Goal: Communication & Community: Answer question/provide support

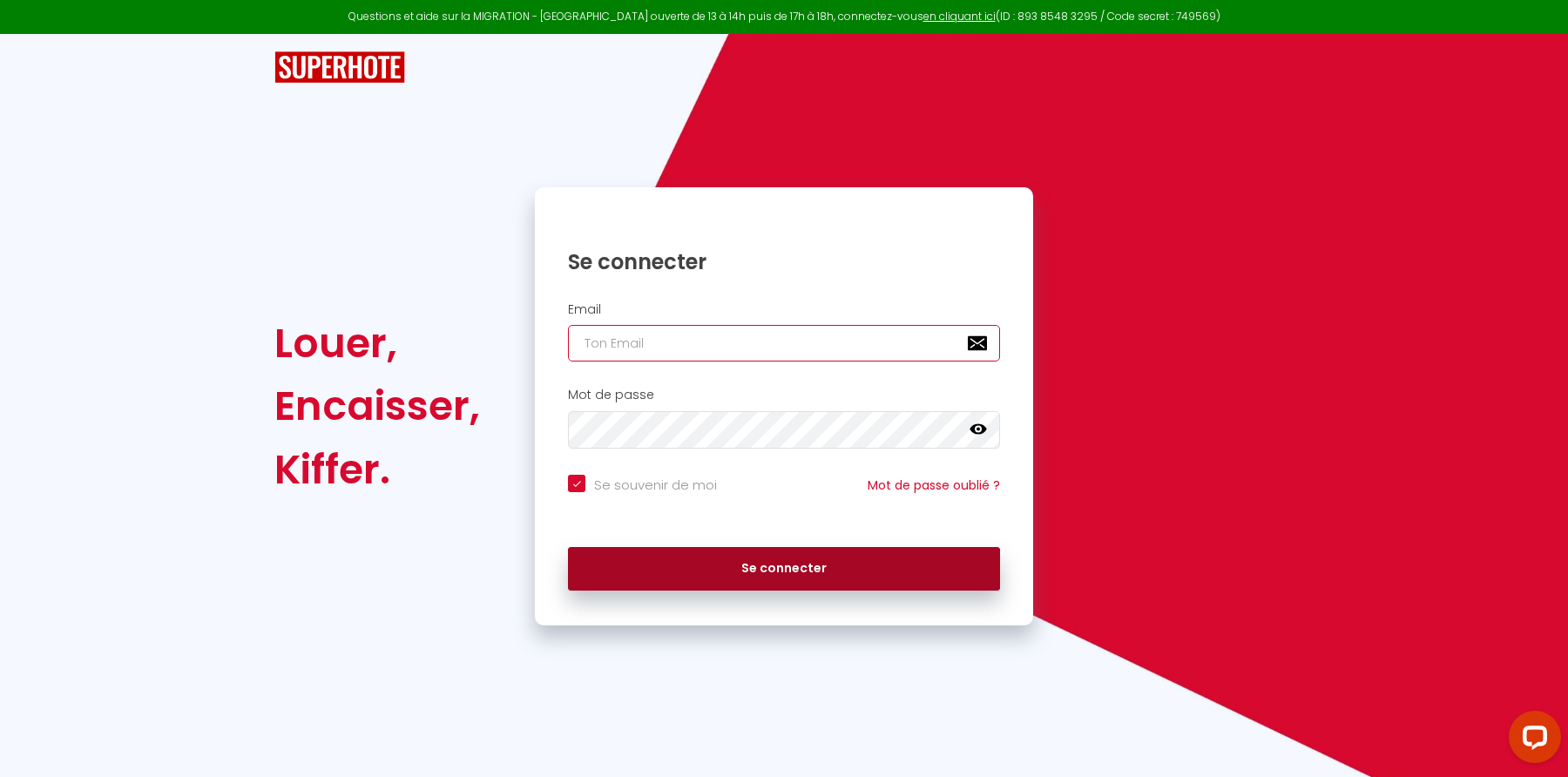
type input "[EMAIL_ADDRESS][DOMAIN_NAME]"
click at [784, 573] on button "Se connecter" at bounding box center [784, 568] width 432 height 43
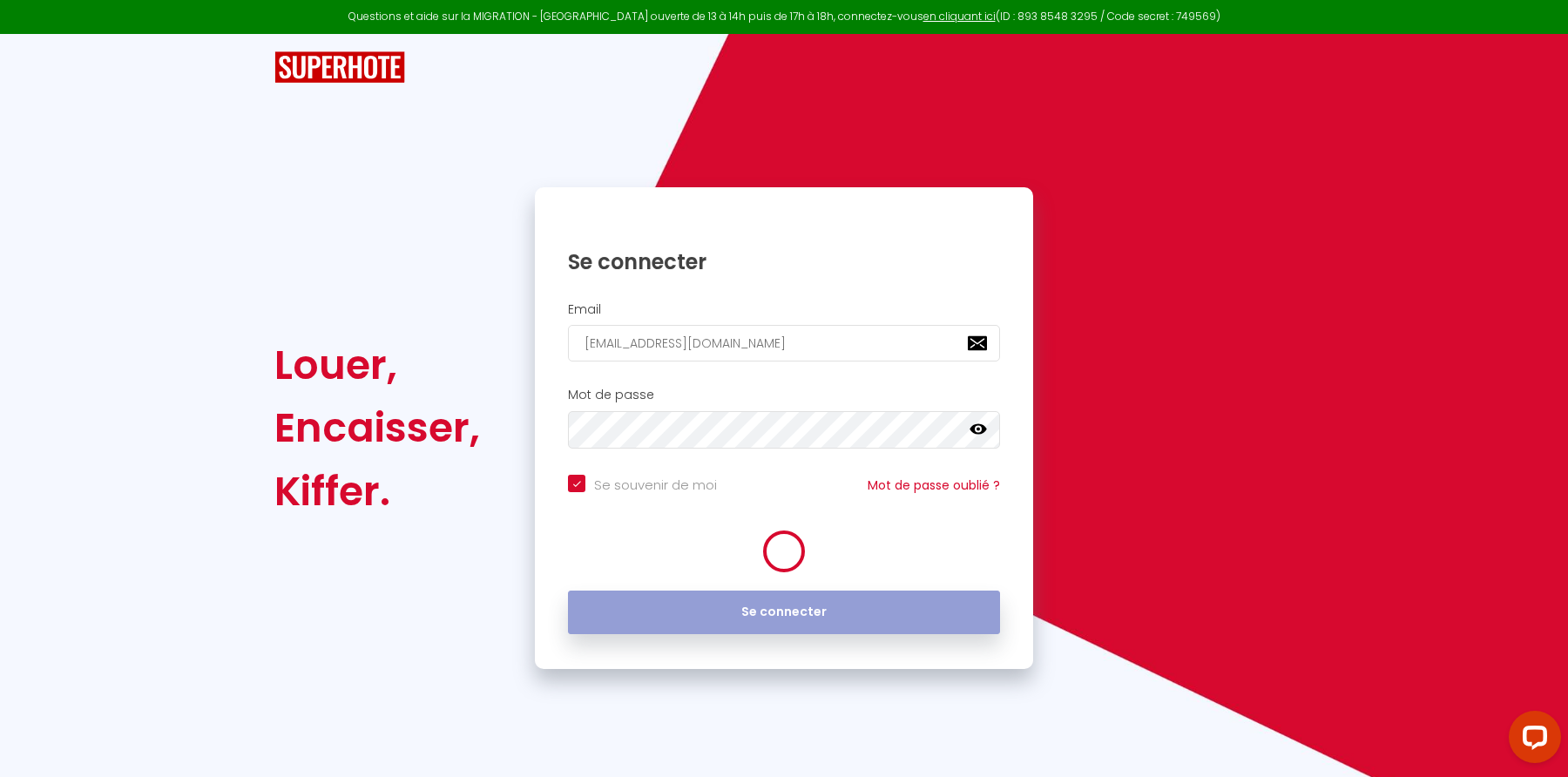
checkbox input "true"
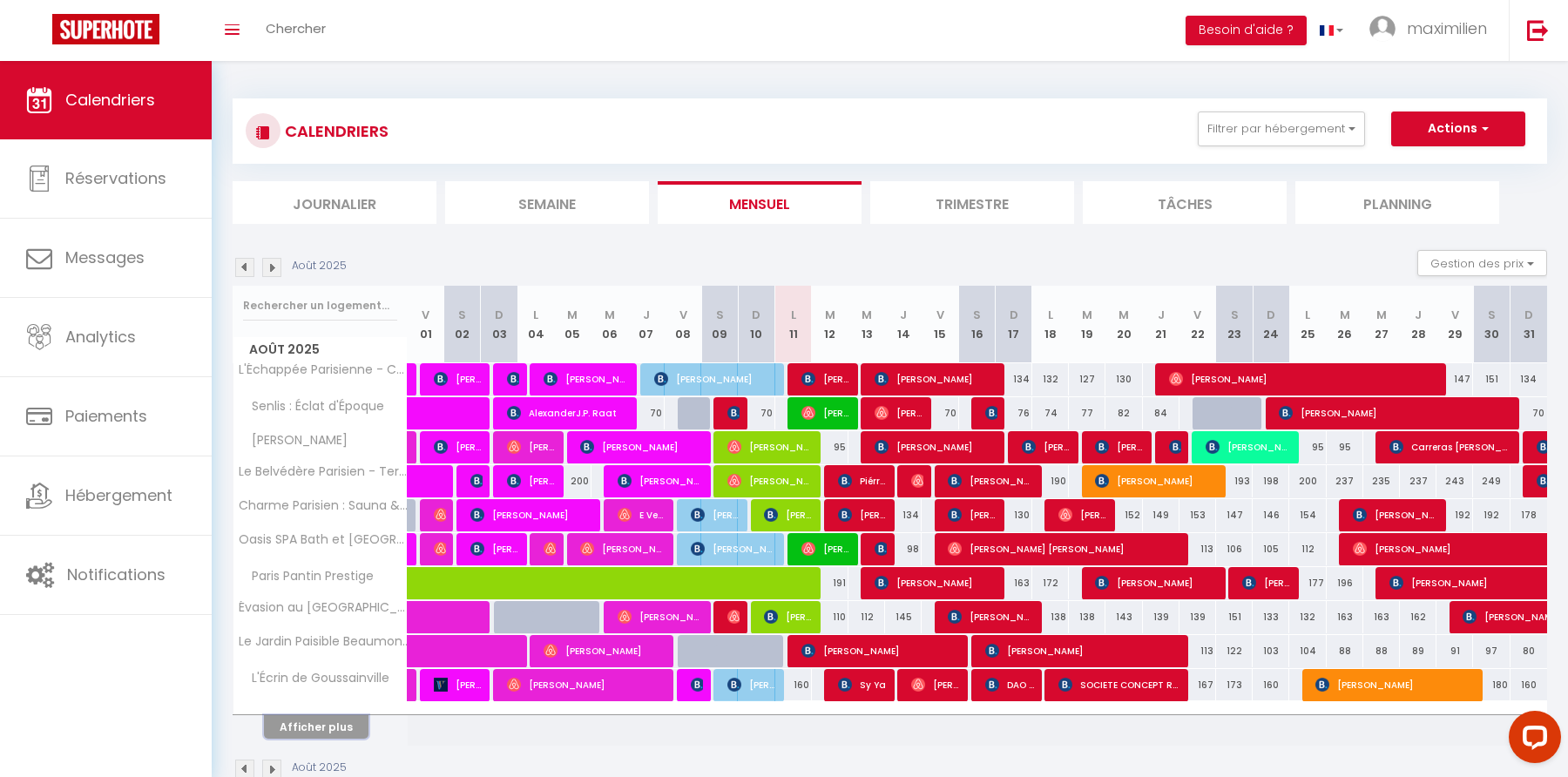
click at [344, 726] on button "Afficher plus" at bounding box center [316, 726] width 104 height 23
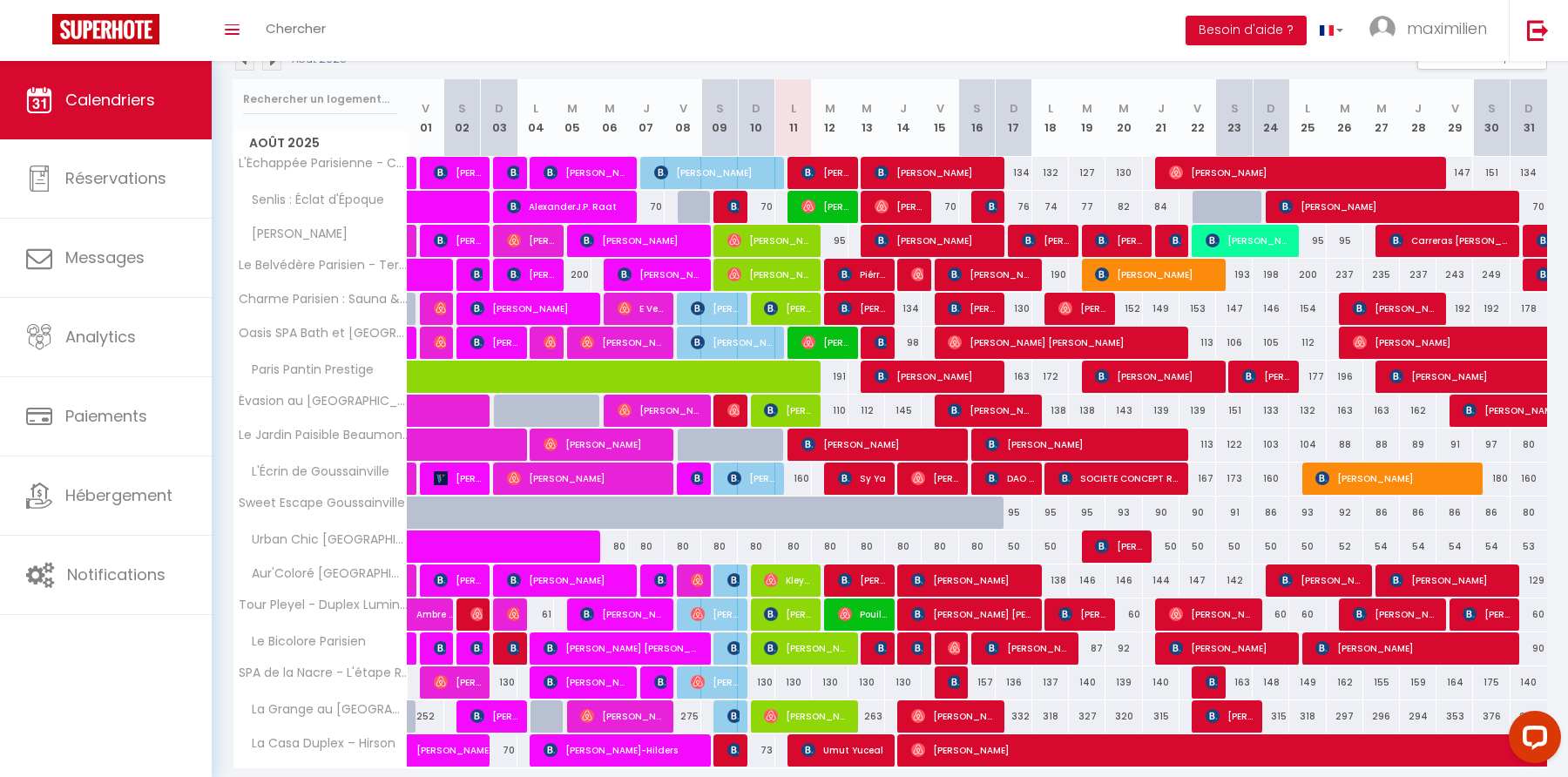
scroll to position [272, 0]
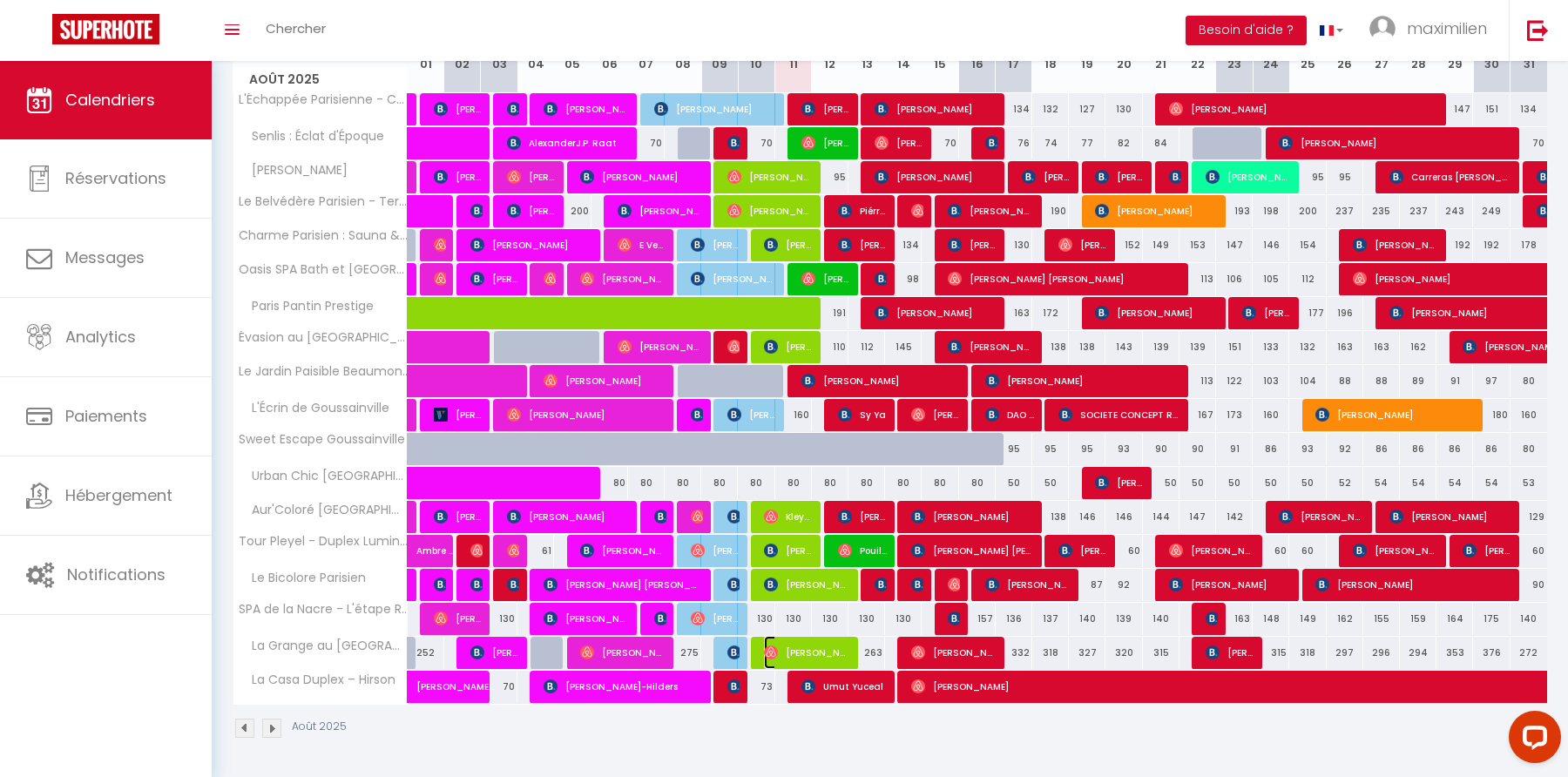
click at [796, 650] on span "[PERSON_NAME]" at bounding box center [807, 652] width 85 height 33
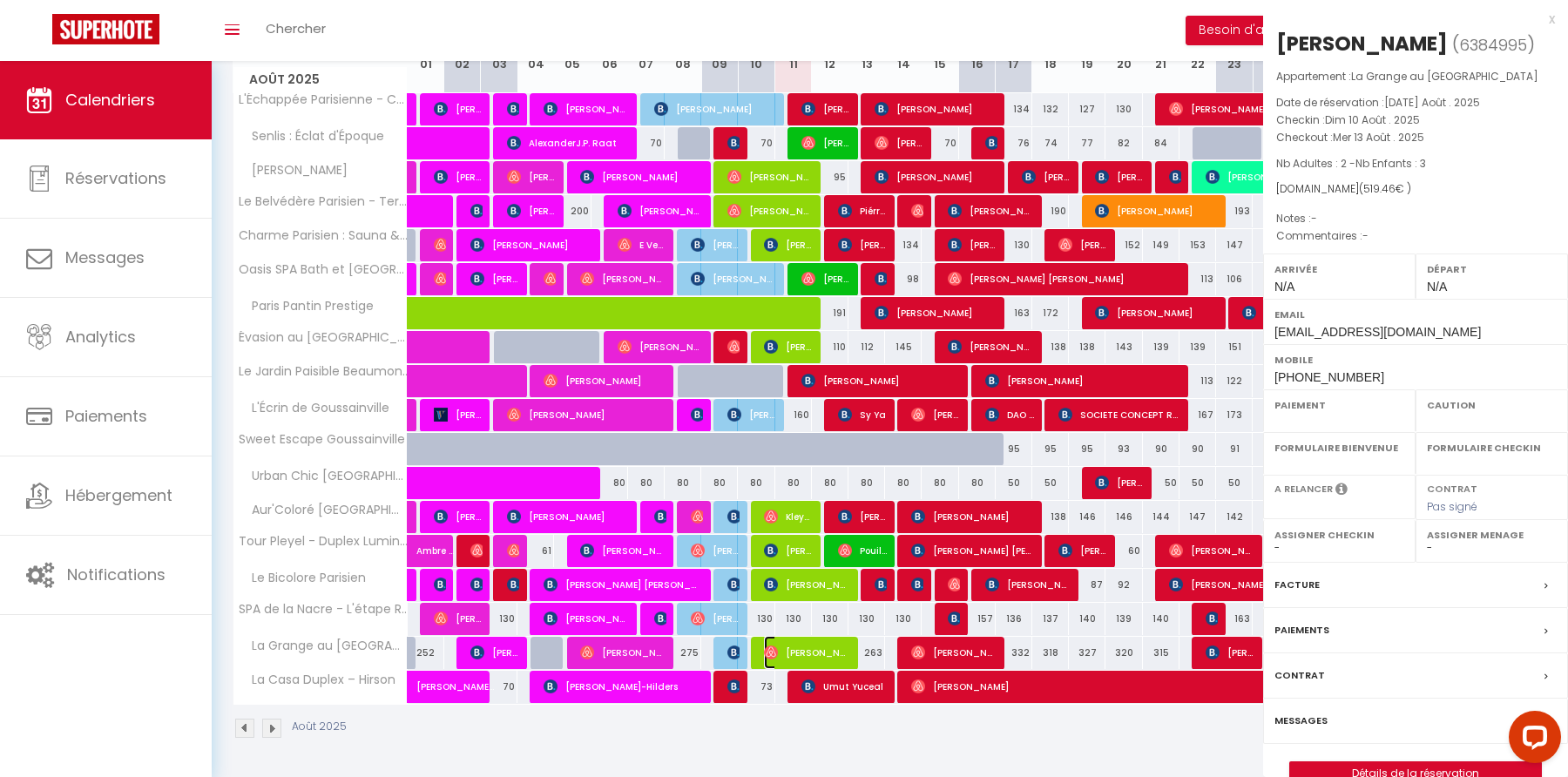
select select "OK"
select select "0"
select select "1"
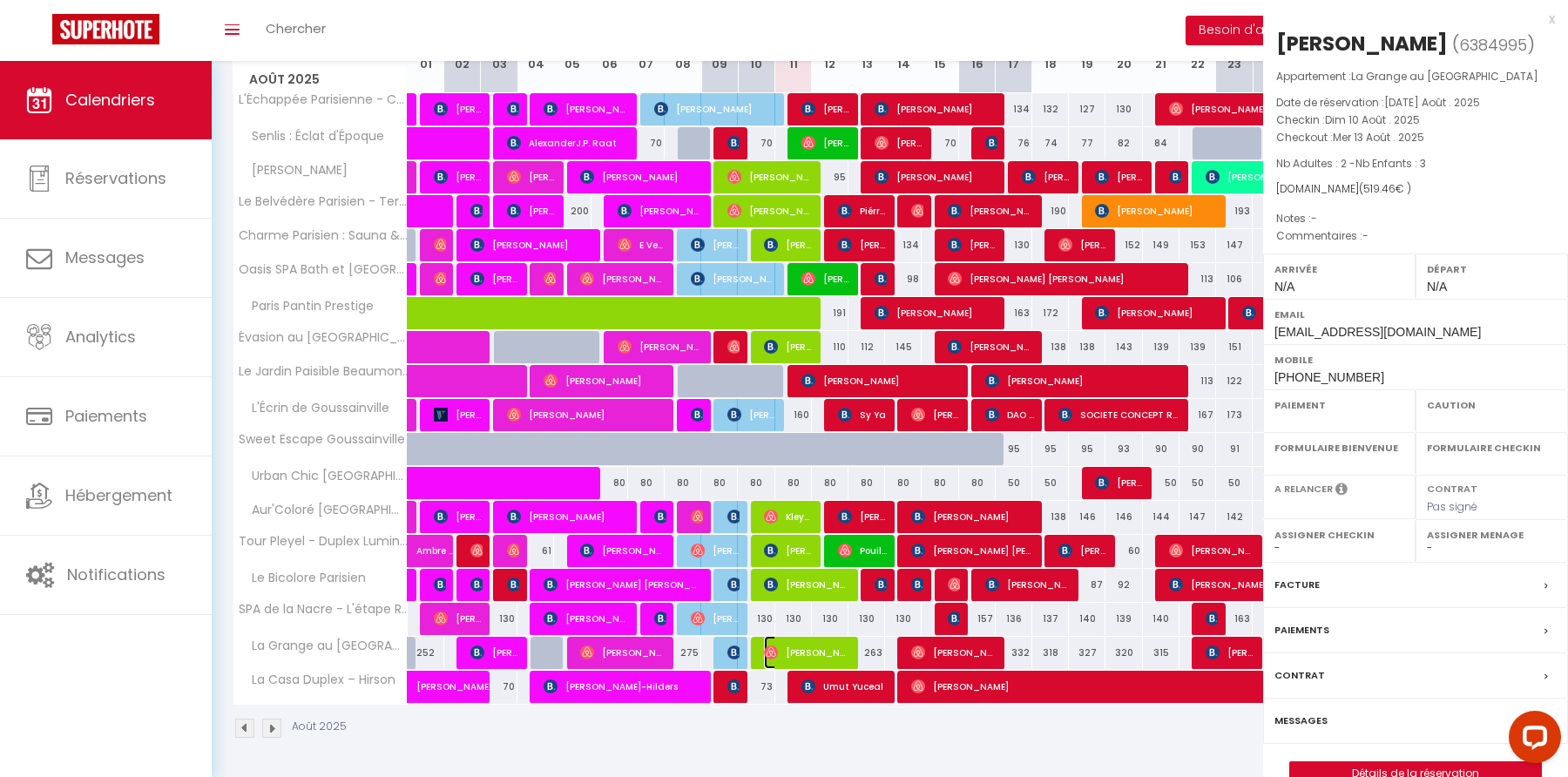
select select
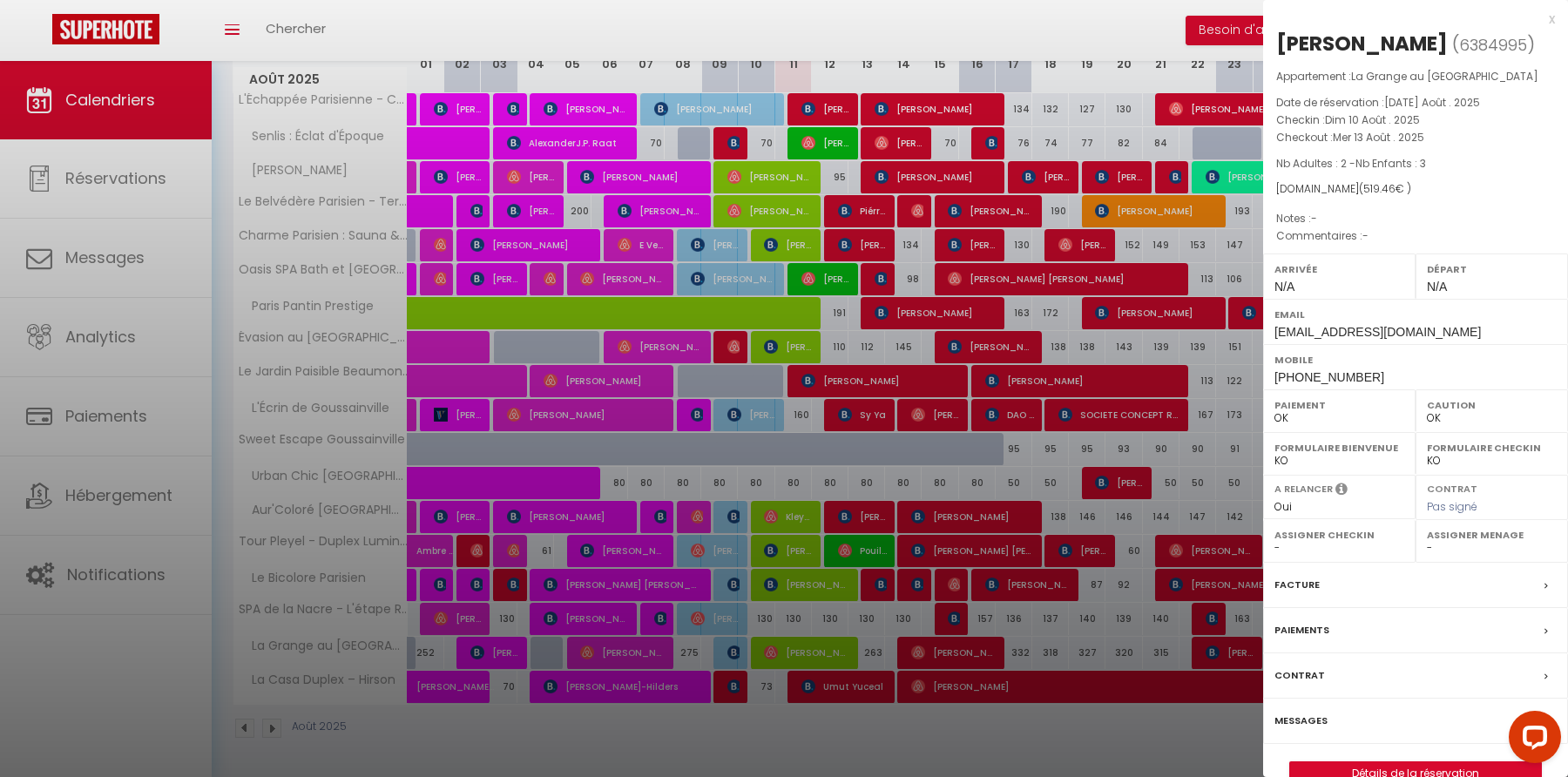
click at [1312, 726] on label "Messages" at bounding box center [1301, 721] width 54 height 18
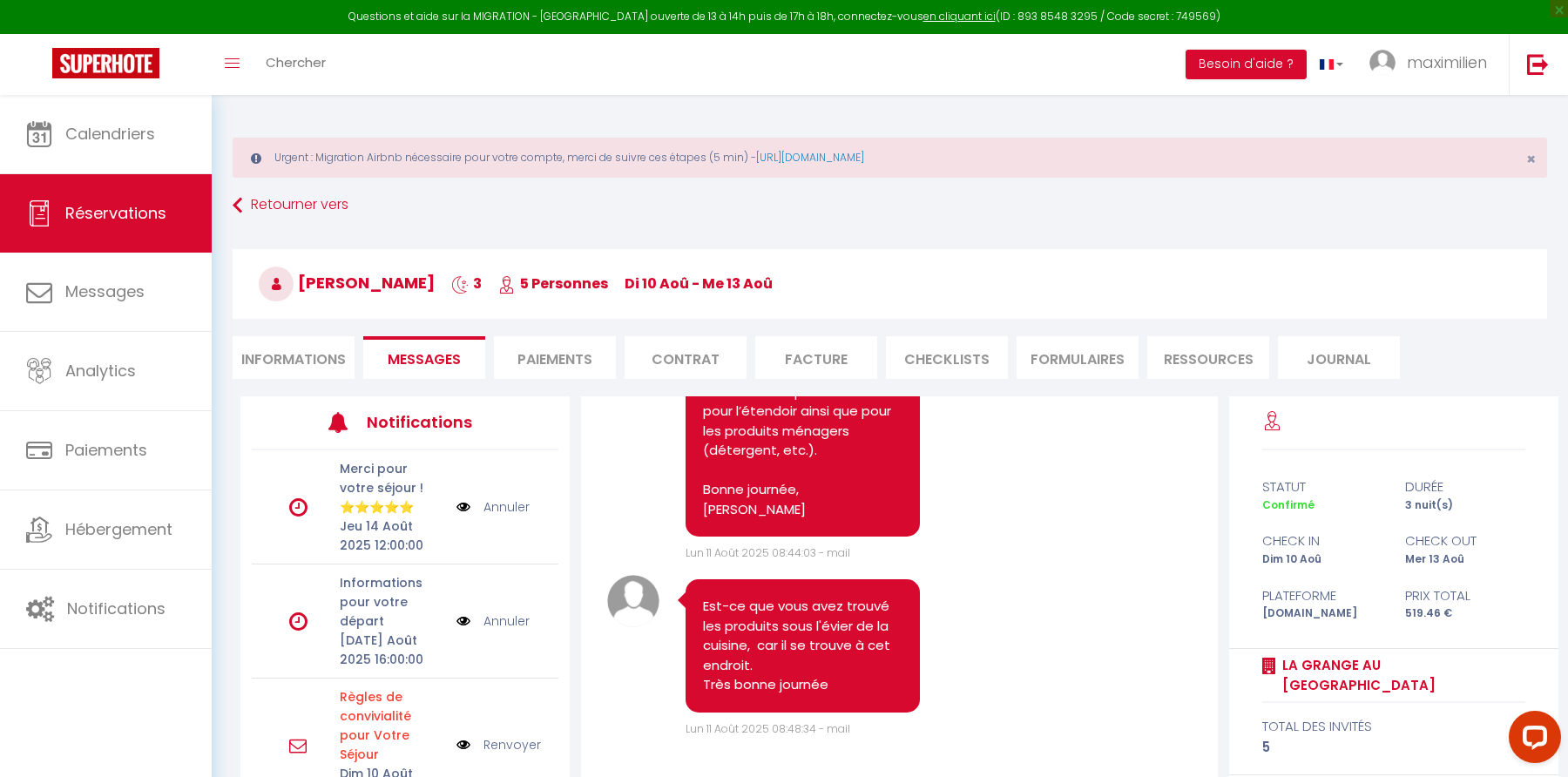
click at [374, 285] on span "[PERSON_NAME]" at bounding box center [346, 282] width 176 height 22
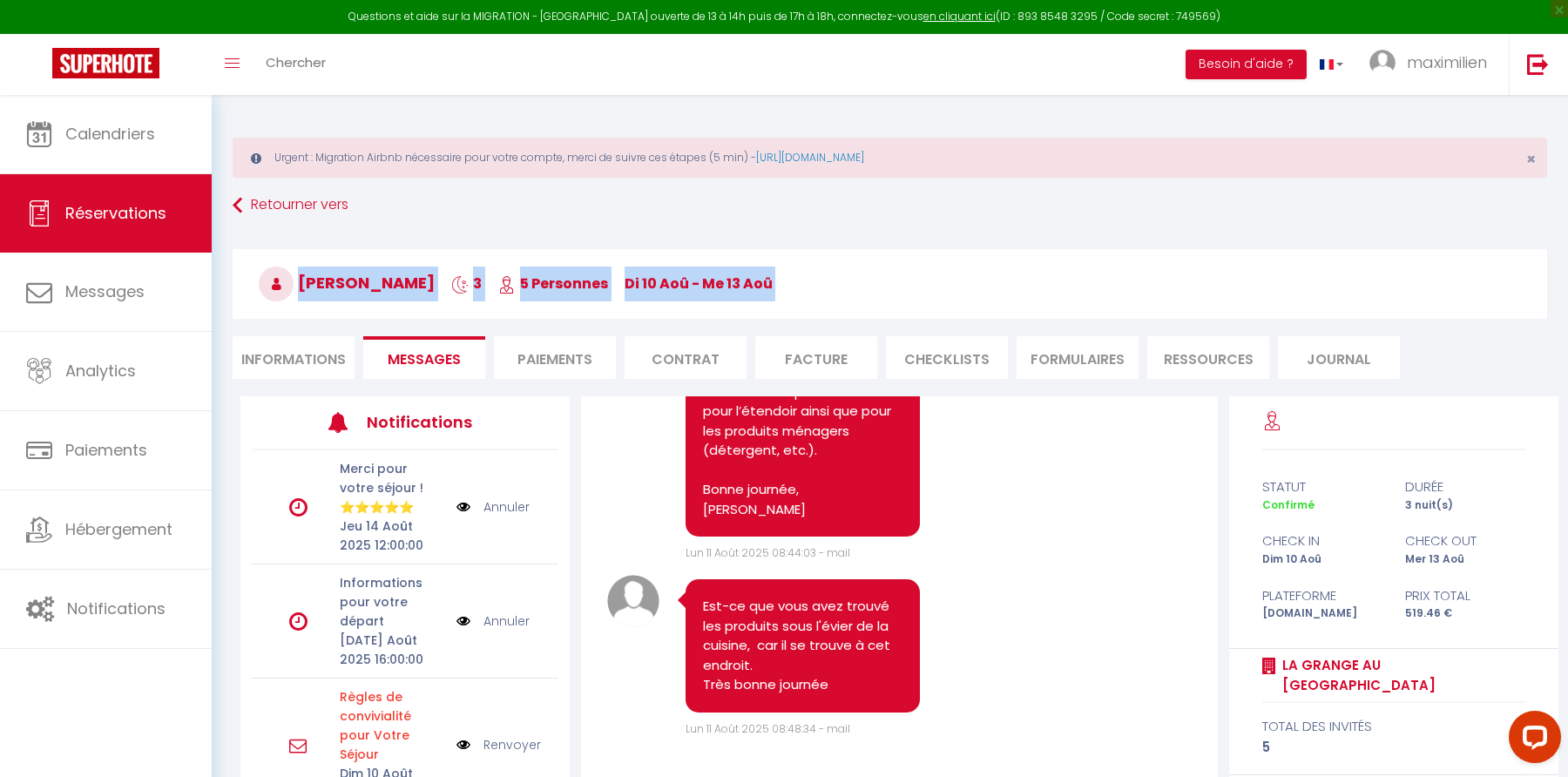
click at [356, 284] on span "[PERSON_NAME]" at bounding box center [346, 282] width 176 height 22
drag, startPoint x: 302, startPoint y: 282, endPoint x: 417, endPoint y: 281, distance: 115.0
click at [417, 281] on h3 "[PERSON_NAME] 3 5 Personnes di 10 Aoû - me 13 [PERSON_NAME]" at bounding box center [890, 284] width 1314 height 70
copy h3 "[PERSON_NAME]"
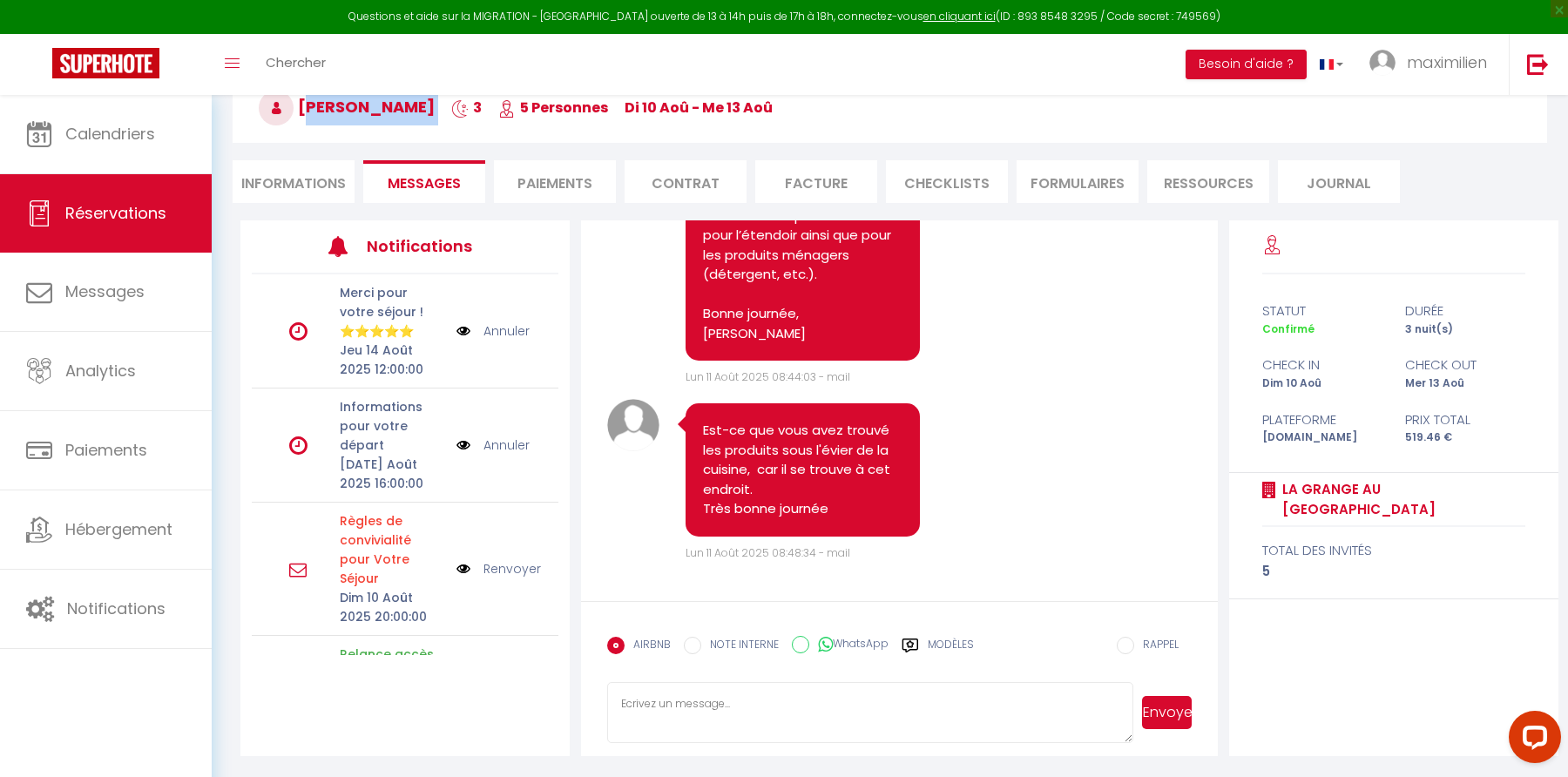
scroll to position [10820, 0]
click at [665, 711] on textarea at bounding box center [869, 712] width 525 height 61
paste textarea "[PERSON_NAME], Il est possible que notre équipe de ménage ait oublié de laisser…"
type textarea "[PERSON_NAME], Il est possible que notre équipe de ménage ait oublié de laisser…"
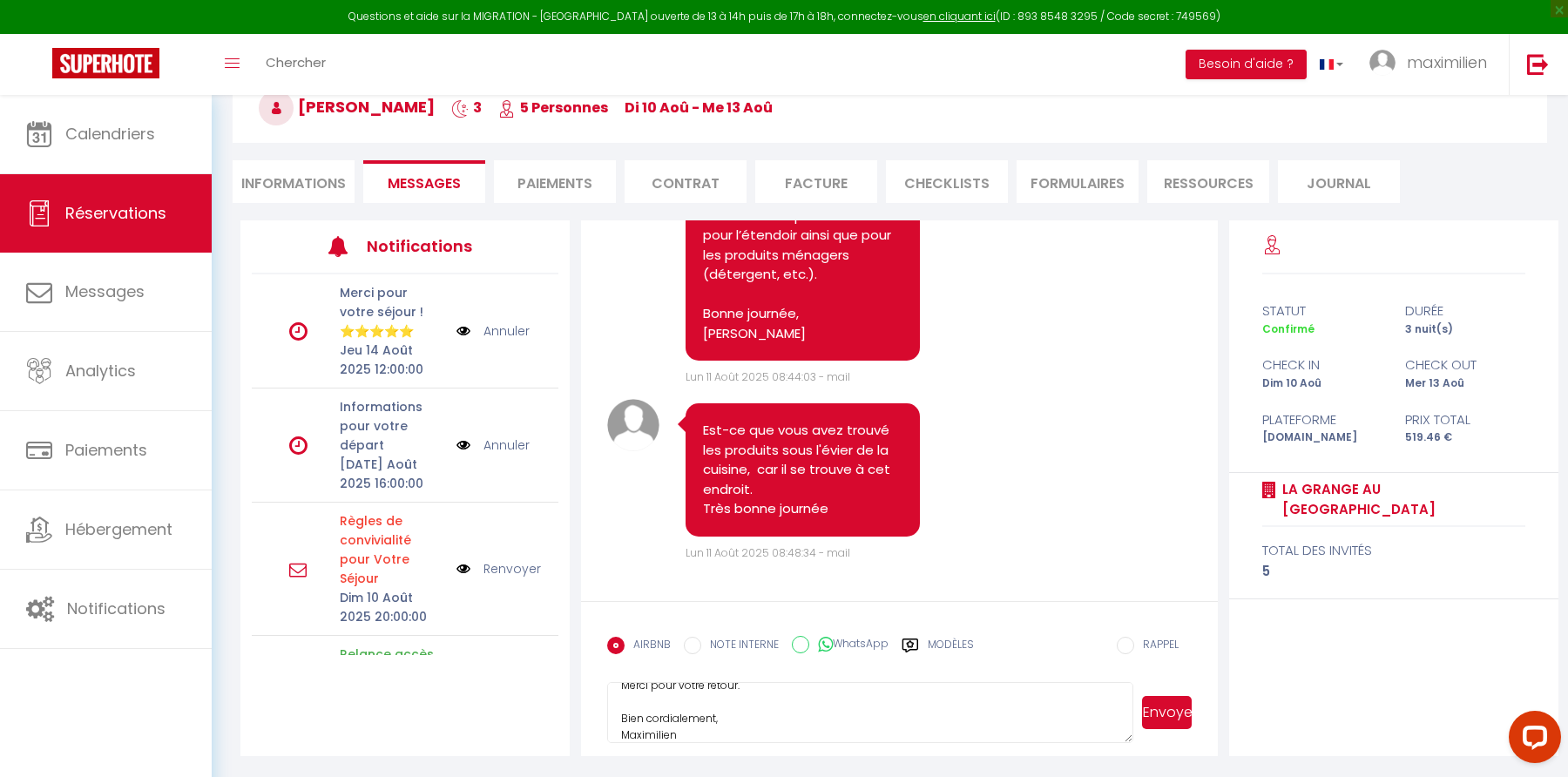
click at [1162, 709] on button "Envoyer" at bounding box center [1167, 712] width 50 height 33
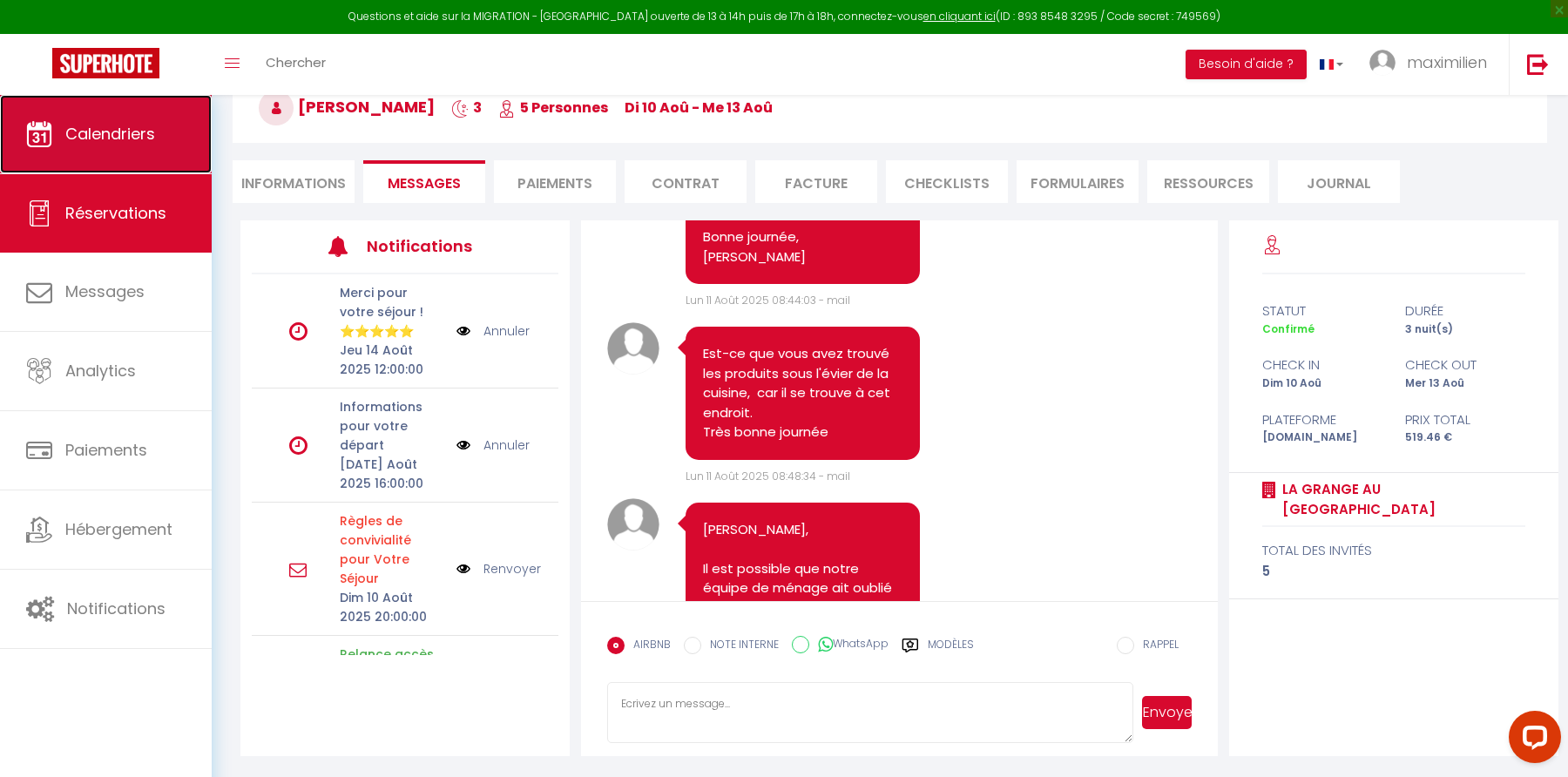
click at [149, 135] on span "Calendriers" at bounding box center [110, 134] width 90 height 22
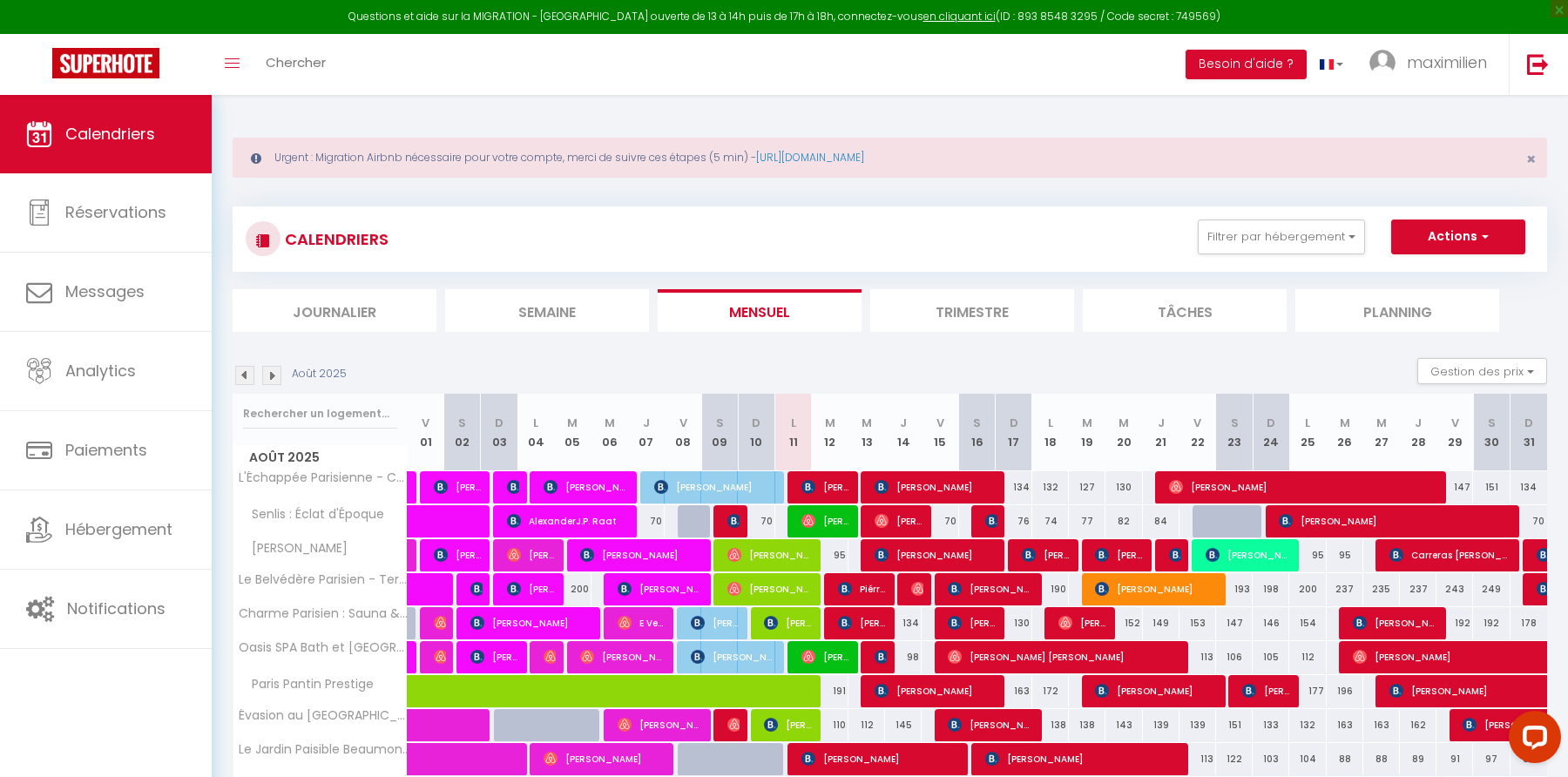
click at [368, 316] on li "Journalier" at bounding box center [334, 310] width 204 height 42
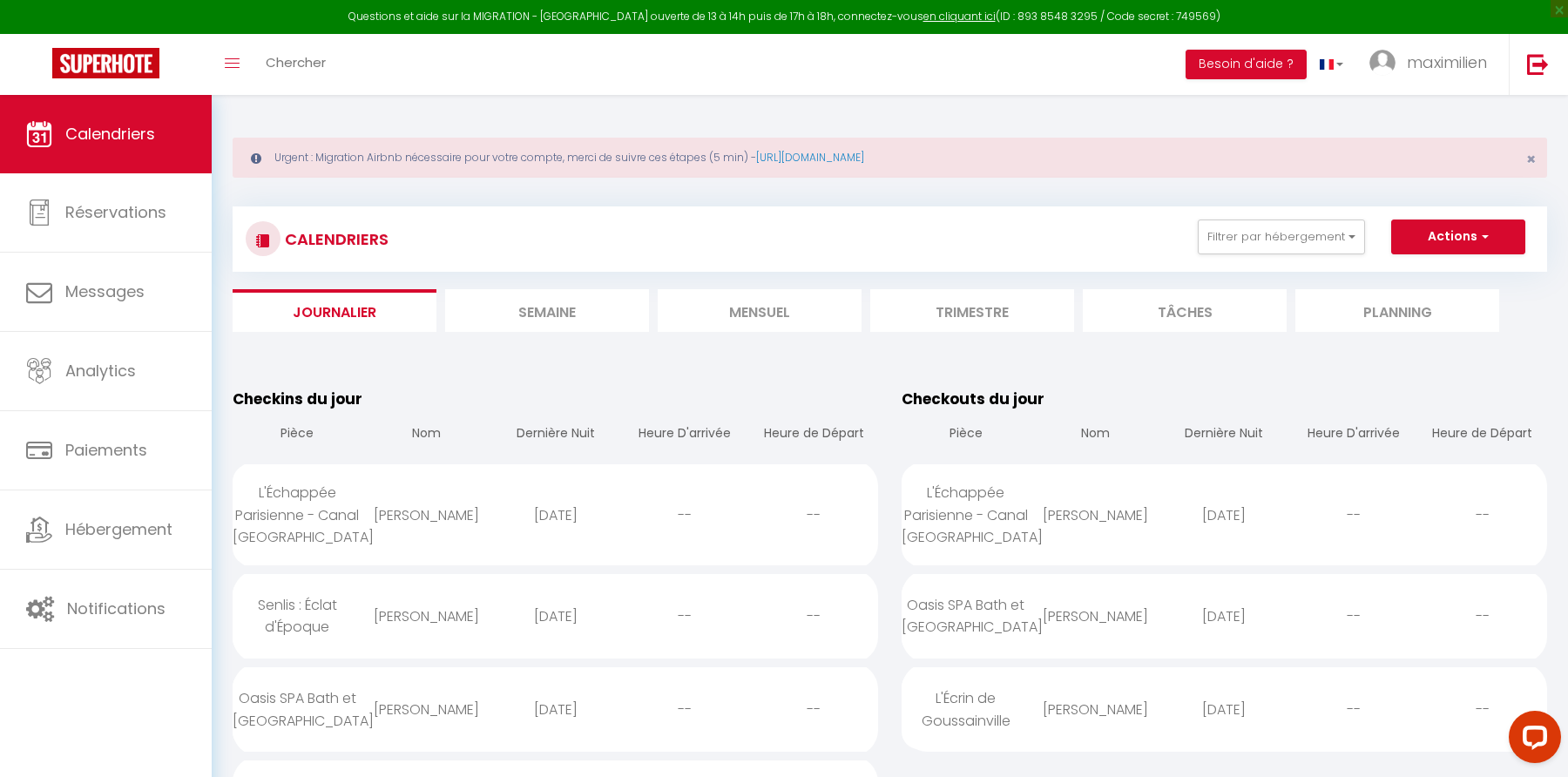
click at [741, 303] on li "Mensuel" at bounding box center [760, 310] width 204 height 42
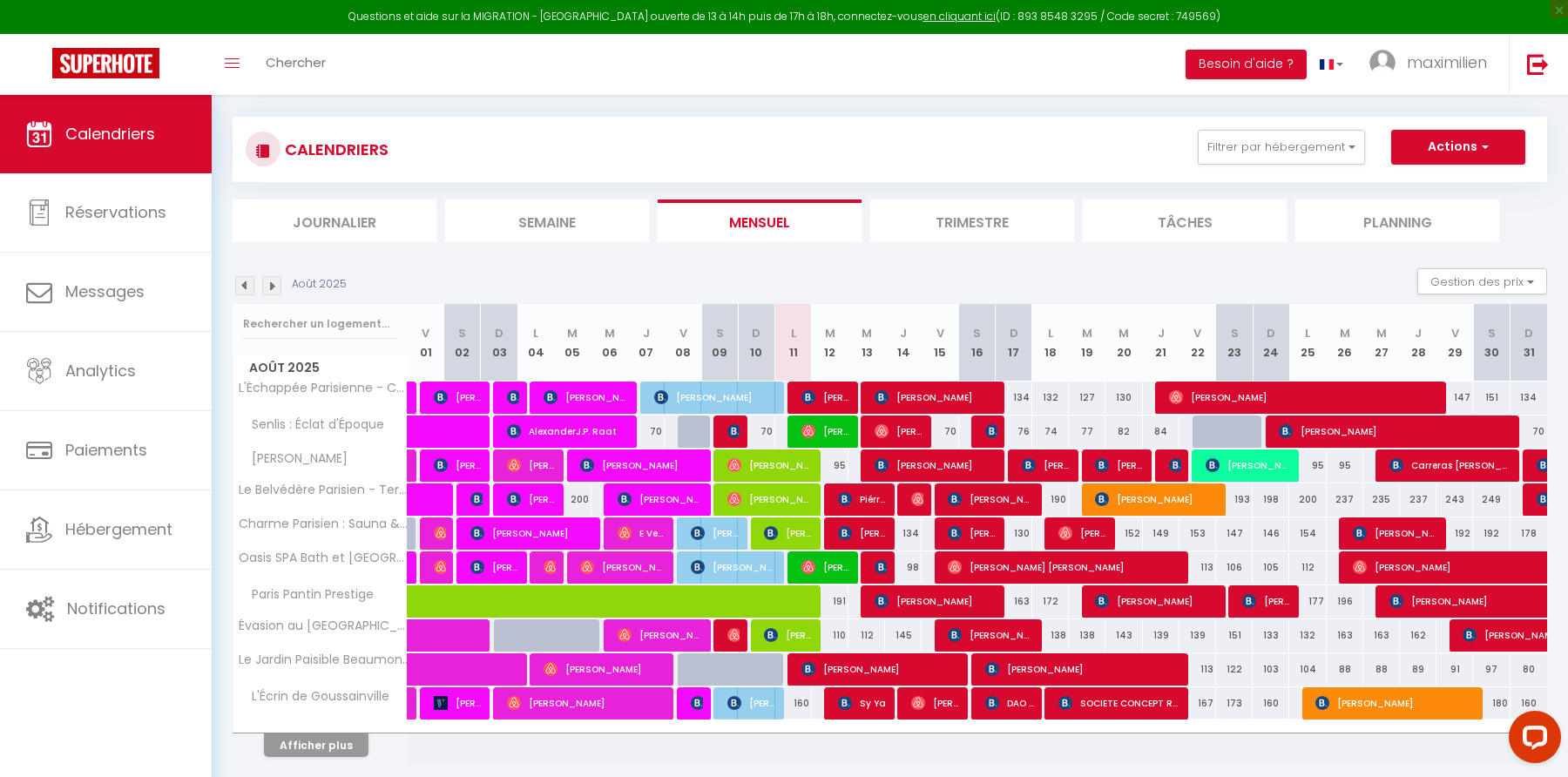
scroll to position [92, 0]
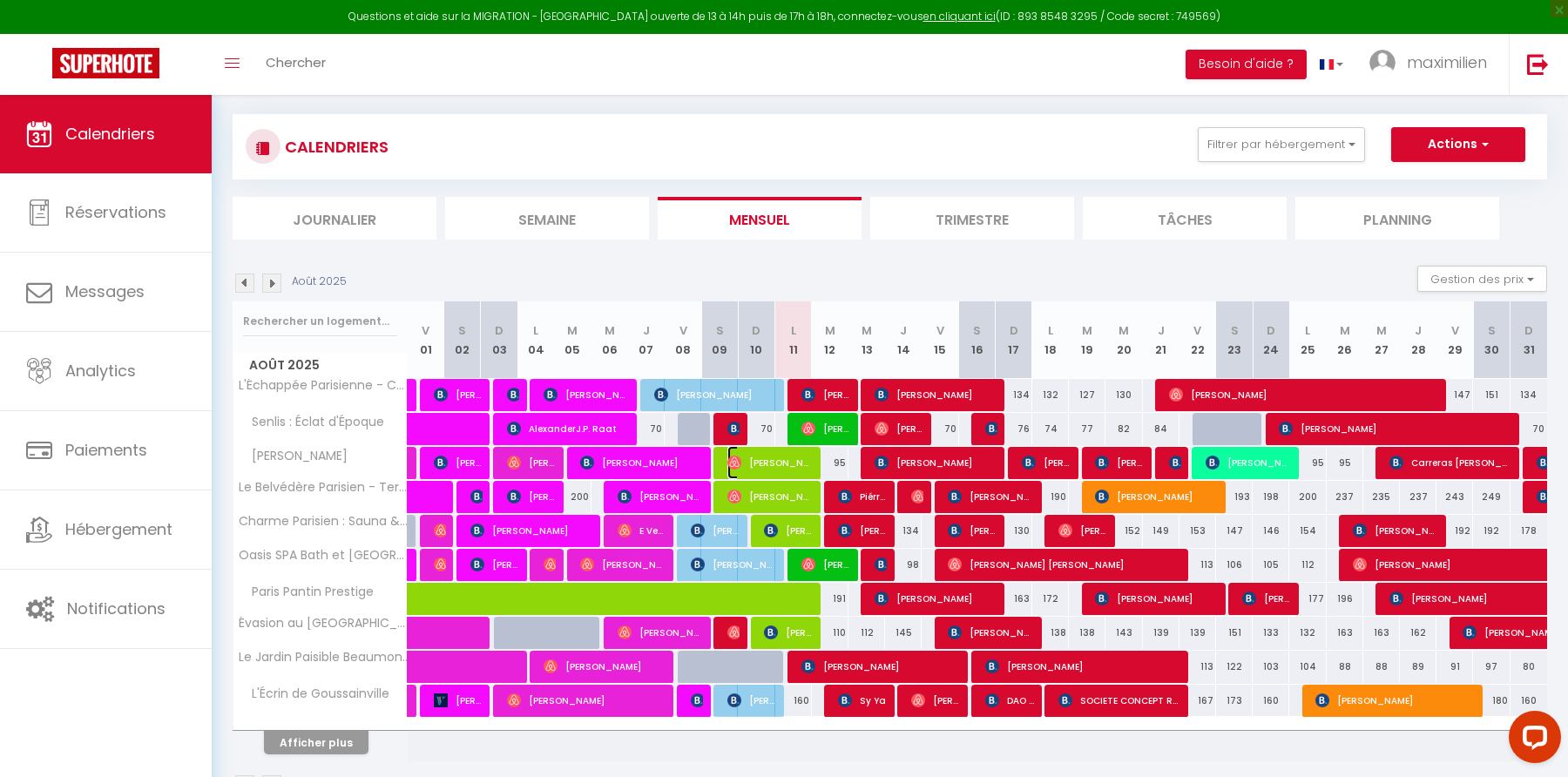
click at [796, 469] on span "[PERSON_NAME]" at bounding box center [770, 462] width 85 height 33
select select "OK"
select select "0"
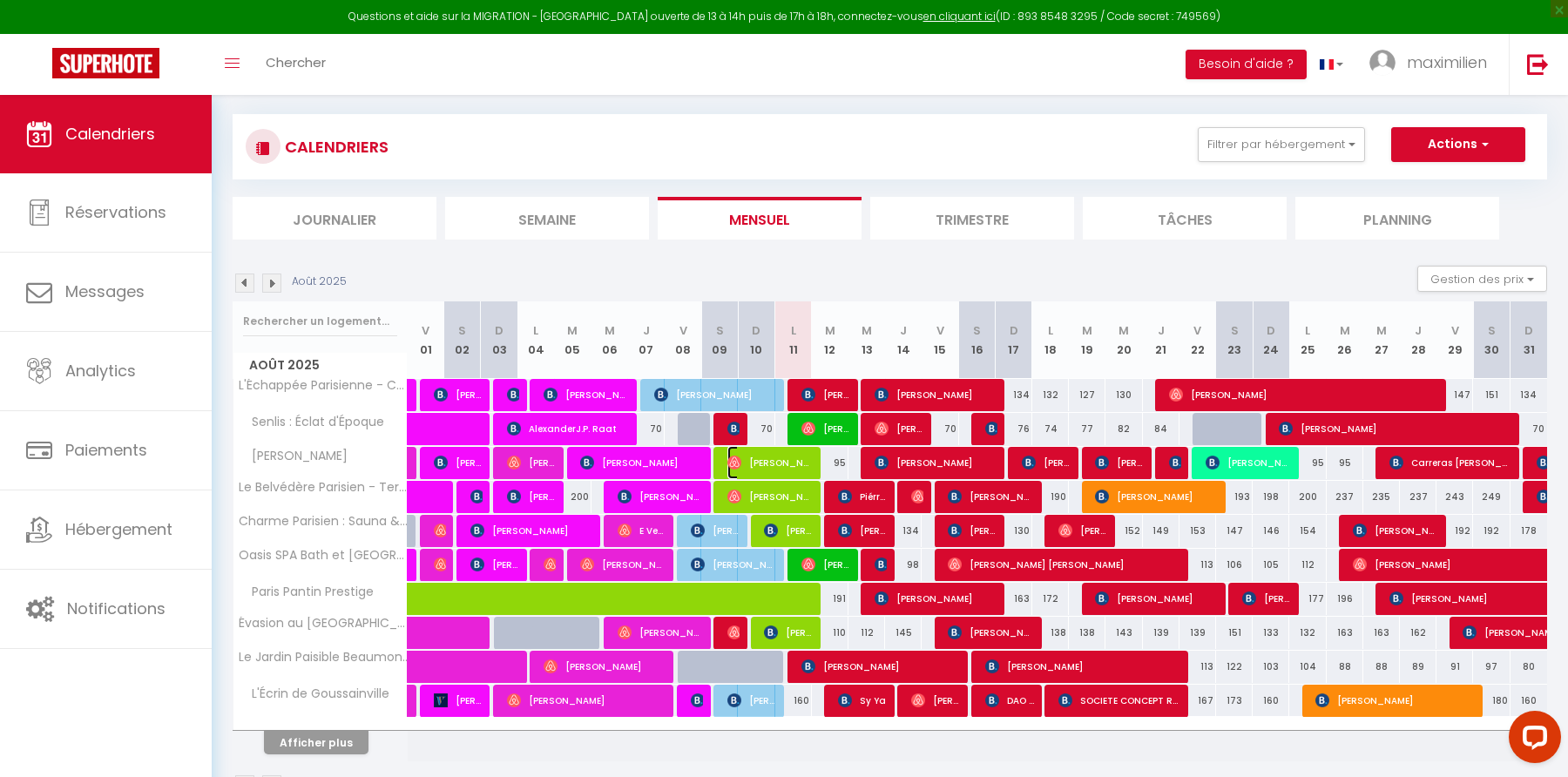
select select "1"
select select
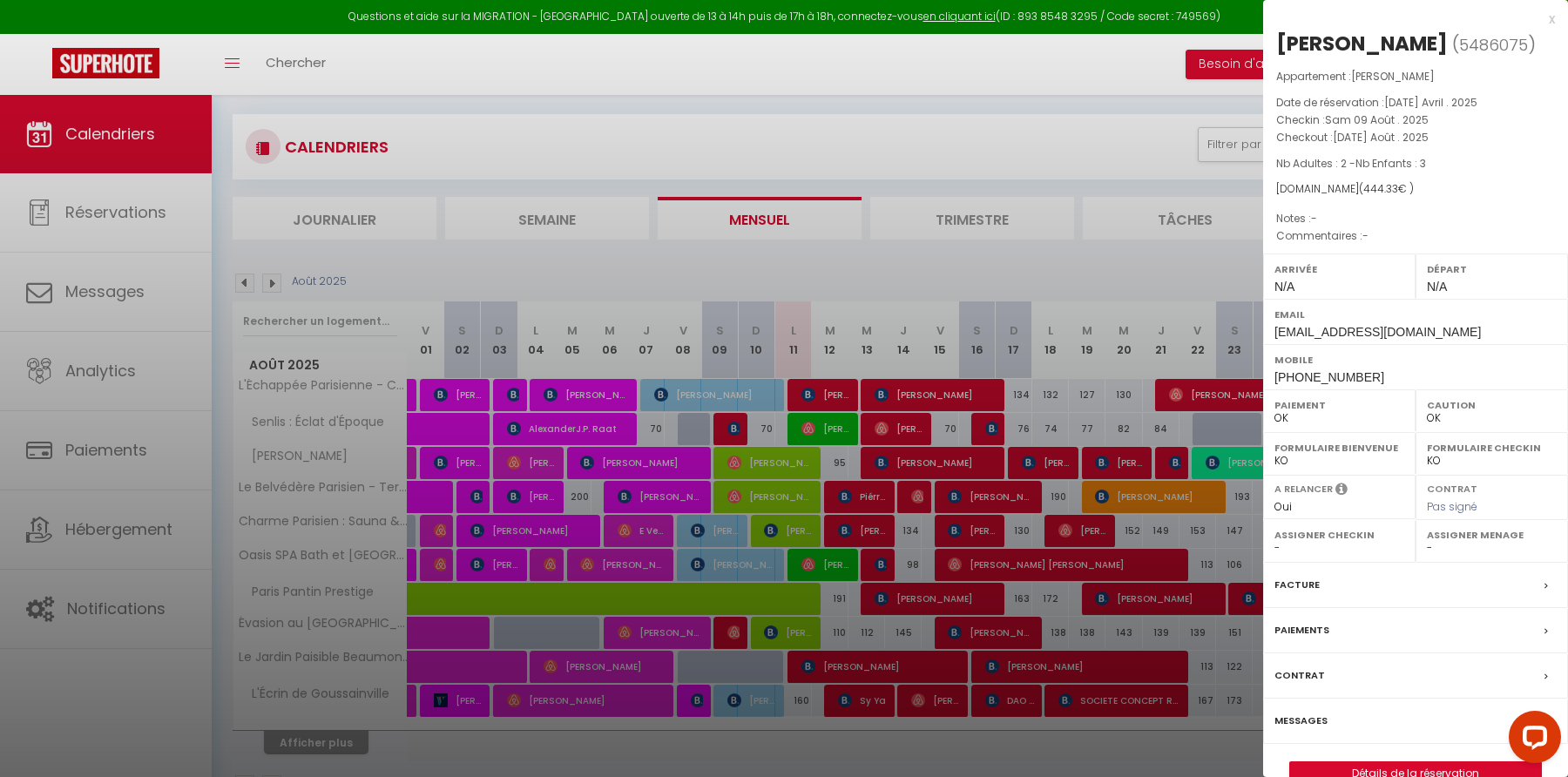
click at [1550, 18] on div "x" at bounding box center [1409, 18] width 292 height 21
